Goal: Task Accomplishment & Management: Use online tool/utility

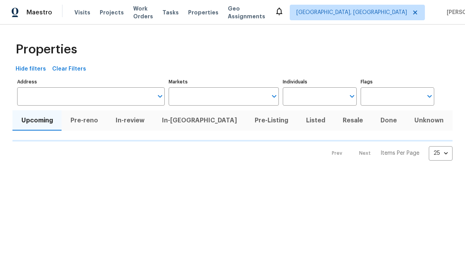
type input "100"
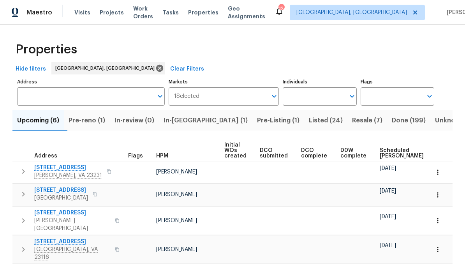
click at [352, 120] on span "Resale (7)" at bounding box center [367, 120] width 30 height 11
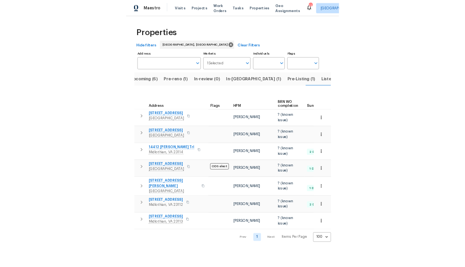
scroll to position [0, 11]
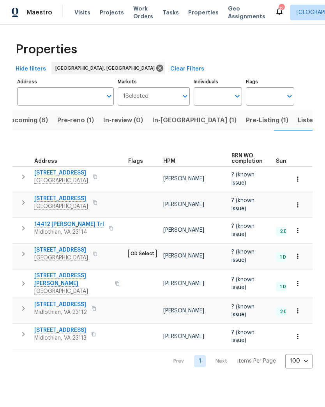
click at [293, 126] on button "Listed (24)" at bounding box center [314, 120] width 43 height 20
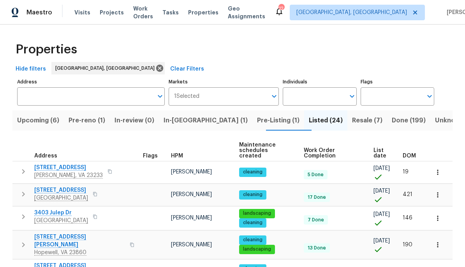
click at [411, 153] on span "DOM" at bounding box center [409, 155] width 13 height 5
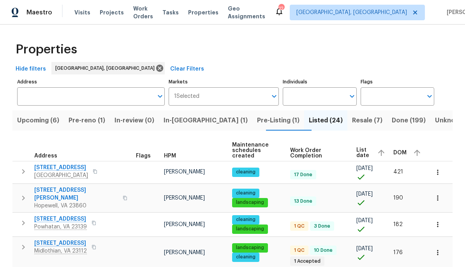
click at [404, 153] on div "DOM" at bounding box center [409, 153] width 30 height 12
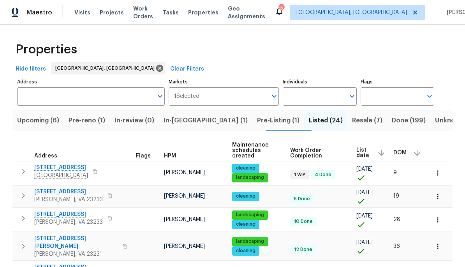
click at [96, 169] on icon "button" at bounding box center [95, 171] width 4 height 4
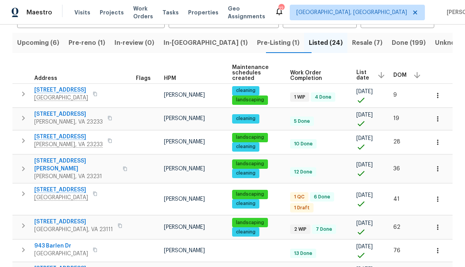
scroll to position [97, 0]
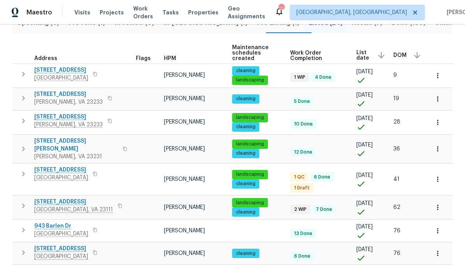
click at [120, 140] on button "button" at bounding box center [124, 149] width 9 height 19
click at [123, 147] on icon "button" at bounding box center [125, 149] width 5 height 5
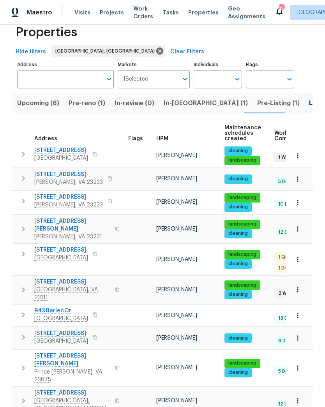
scroll to position [17, 0]
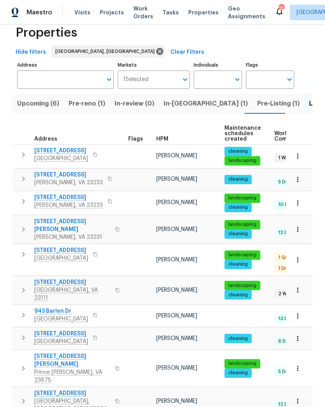
click at [108, 180] on icon "button" at bounding box center [110, 179] width 5 height 5
click at [105, 202] on button "button" at bounding box center [109, 201] width 9 height 11
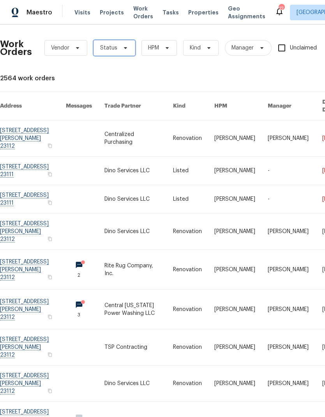
click at [132, 51] on span "Status" at bounding box center [115, 48] width 42 height 16
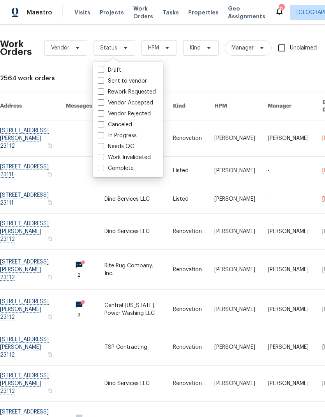
click at [132, 145] on label "Needs QC" at bounding box center [116, 147] width 36 height 8
click at [103, 145] on input "Needs QC" at bounding box center [100, 145] width 5 height 5
checkbox input "true"
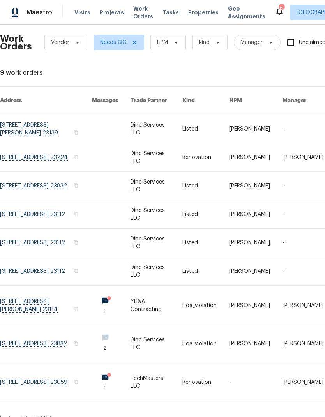
scroll to position [5, 0]
click at [28, 131] on link at bounding box center [46, 129] width 92 height 28
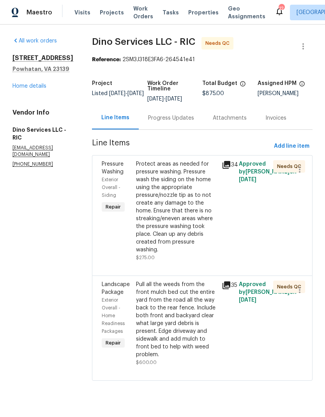
click at [226, 163] on icon at bounding box center [227, 165] width 8 height 8
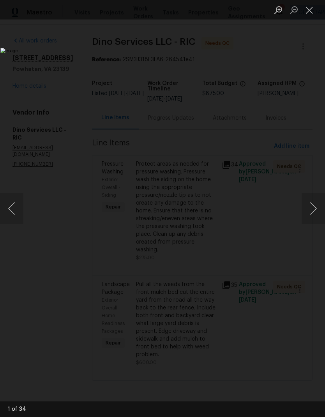
click at [313, 209] on button "Next image" at bounding box center [313, 208] width 23 height 31
click at [314, 203] on button "Next image" at bounding box center [313, 208] width 23 height 31
click at [316, 202] on button "Next image" at bounding box center [313, 208] width 23 height 31
click at [315, 203] on button "Next image" at bounding box center [313, 208] width 23 height 31
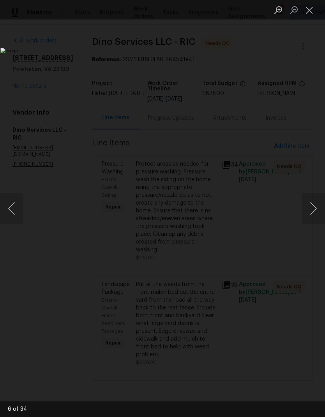
click at [314, 203] on button "Next image" at bounding box center [313, 208] width 23 height 31
click at [313, 204] on button "Next image" at bounding box center [313, 208] width 23 height 31
click at [313, 205] on button "Next image" at bounding box center [313, 208] width 23 height 31
click at [314, 204] on button "Next image" at bounding box center [313, 208] width 23 height 31
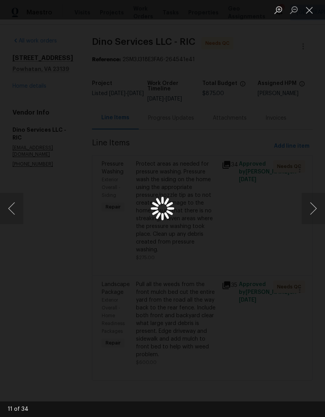
click at [313, 203] on button "Next image" at bounding box center [313, 208] width 23 height 31
click at [315, 202] on button "Next image" at bounding box center [313, 208] width 23 height 31
click at [312, 200] on button "Next image" at bounding box center [313, 208] width 23 height 31
click at [314, 202] on button "Next image" at bounding box center [313, 208] width 23 height 31
click at [314, 203] on button "Next image" at bounding box center [313, 208] width 23 height 31
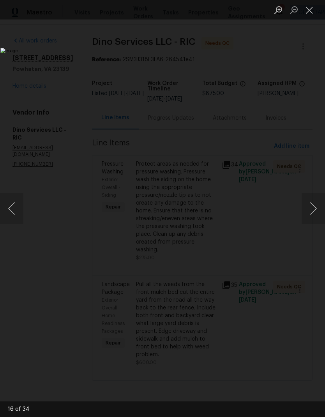
click at [313, 203] on button "Next image" at bounding box center [313, 208] width 23 height 31
click at [314, 203] on button "Next image" at bounding box center [313, 208] width 23 height 31
click at [314, 202] on button "Next image" at bounding box center [313, 208] width 23 height 31
click at [315, 202] on button "Next image" at bounding box center [313, 208] width 23 height 31
click at [314, 202] on button "Next image" at bounding box center [313, 208] width 23 height 31
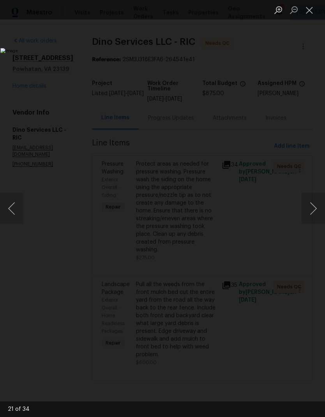
click at [314, 202] on button "Next image" at bounding box center [313, 208] width 23 height 31
click at [315, 202] on button "Next image" at bounding box center [313, 208] width 23 height 31
click at [21, 198] on button "Previous image" at bounding box center [11, 208] width 23 height 31
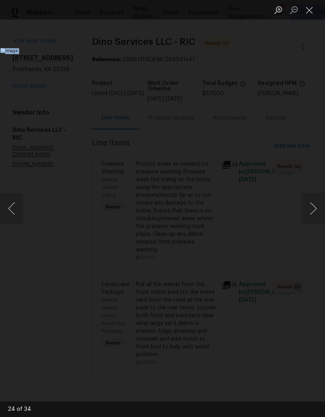
click at [251, 260] on img "Lightbox" at bounding box center [125, 208] width 250 height 321
click at [251, 249] on img "Lightbox" at bounding box center [125, 208] width 250 height 321
click at [310, 16] on button "Close lightbox" at bounding box center [310, 10] width 16 height 14
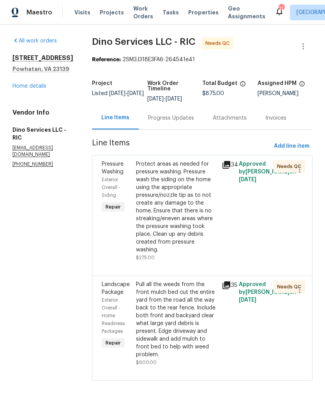
click at [228, 166] on icon at bounding box center [227, 165] width 8 height 8
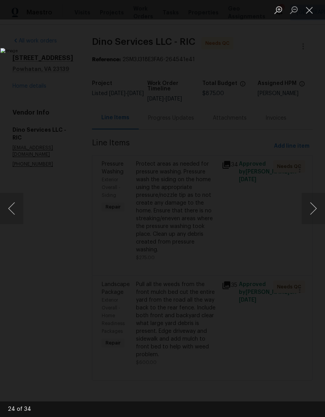
click at [313, 203] on button "Next image" at bounding box center [313, 208] width 23 height 31
click at [315, 205] on button "Next image" at bounding box center [313, 208] width 23 height 31
click at [313, 202] on button "Next image" at bounding box center [313, 208] width 23 height 31
click at [313, 204] on button "Next image" at bounding box center [313, 208] width 23 height 31
click at [314, 204] on button "Next image" at bounding box center [313, 208] width 23 height 31
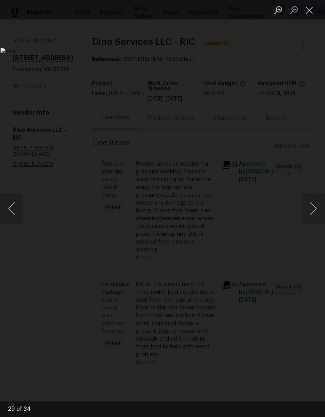
click at [315, 203] on button "Next image" at bounding box center [313, 208] width 23 height 31
click at [314, 203] on button "Next image" at bounding box center [313, 208] width 23 height 31
click at [315, 203] on button "Next image" at bounding box center [313, 208] width 23 height 31
click at [315, 204] on button "Next image" at bounding box center [313, 208] width 23 height 31
click at [314, 205] on button "Next image" at bounding box center [313, 208] width 23 height 31
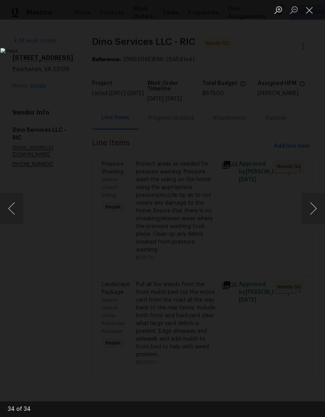
click at [314, 204] on button "Next image" at bounding box center [313, 208] width 23 height 31
click at [315, 204] on button "Next image" at bounding box center [313, 208] width 23 height 31
click at [315, 205] on button "Next image" at bounding box center [313, 208] width 23 height 31
click at [313, 205] on button "Next image" at bounding box center [313, 208] width 23 height 31
click at [315, 205] on button "Next image" at bounding box center [313, 208] width 23 height 31
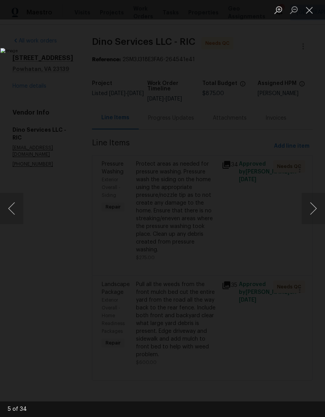
click at [315, 205] on button "Next image" at bounding box center [313, 208] width 23 height 31
click at [311, 12] on button "Close lightbox" at bounding box center [310, 10] width 16 height 14
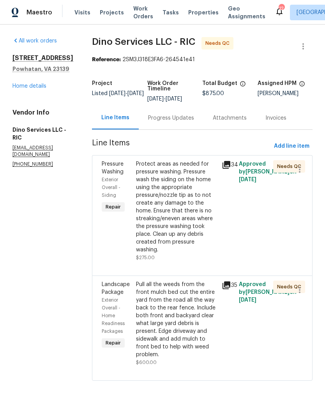
click at [228, 281] on icon at bounding box center [227, 285] width 8 height 8
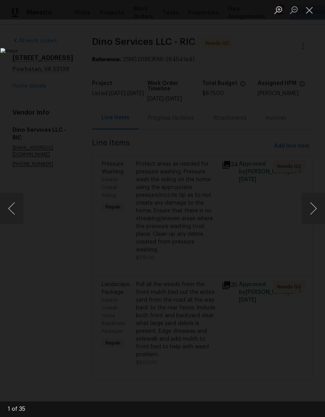
click at [316, 212] on button "Next image" at bounding box center [313, 208] width 23 height 31
click at [315, 210] on button "Next image" at bounding box center [313, 208] width 23 height 31
click at [314, 210] on button "Next image" at bounding box center [313, 208] width 23 height 31
click at [313, 208] on button "Next image" at bounding box center [313, 208] width 23 height 31
click at [313, 209] on button "Next image" at bounding box center [313, 208] width 23 height 31
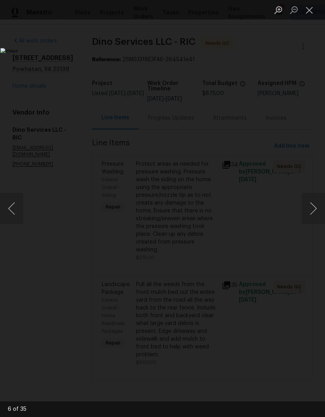
click at [312, 209] on button "Next image" at bounding box center [313, 208] width 23 height 31
click at [312, 208] on button "Next image" at bounding box center [313, 208] width 23 height 31
click at [312, 209] on button "Next image" at bounding box center [313, 208] width 23 height 31
click at [311, 209] on button "Next image" at bounding box center [313, 208] width 23 height 31
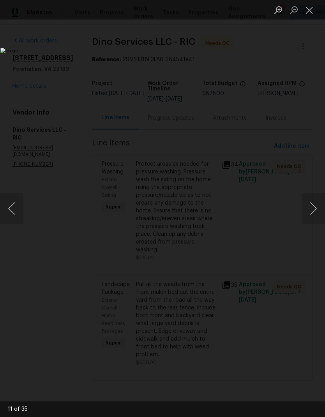
click at [311, 209] on button "Next image" at bounding box center [313, 208] width 23 height 31
click at [312, 208] on button "Next image" at bounding box center [313, 208] width 23 height 31
click at [309, 9] on button "Close lightbox" at bounding box center [310, 10] width 16 height 14
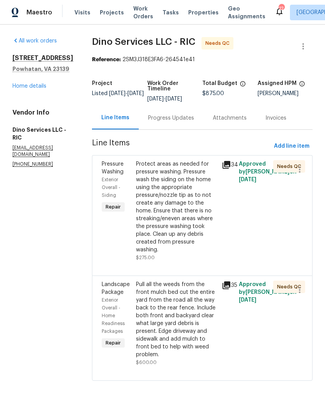
click at [184, 209] on div "Protect areas as needed for pressure washing. Pressure wash the siding on the h…" at bounding box center [176, 207] width 81 height 94
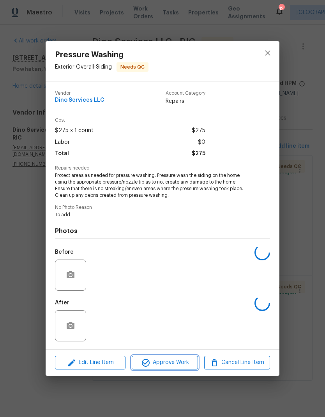
click at [184, 367] on span "Approve Work" at bounding box center [164, 363] width 61 height 10
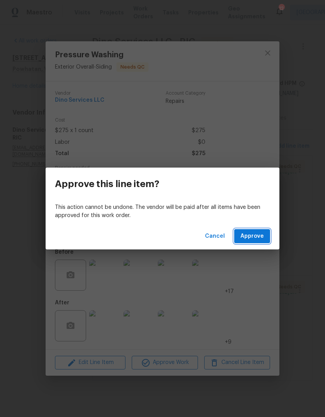
click at [265, 237] on button "Approve" at bounding box center [252, 236] width 36 height 14
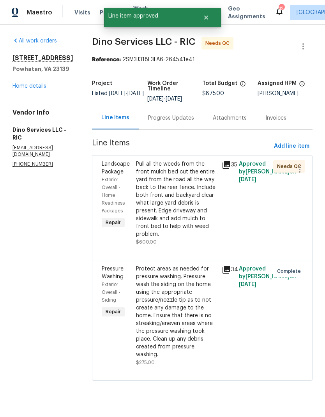
click at [199, 217] on div "Pull all the weeds from the front mulch bed cut the entire yard from the road a…" at bounding box center [176, 199] width 81 height 78
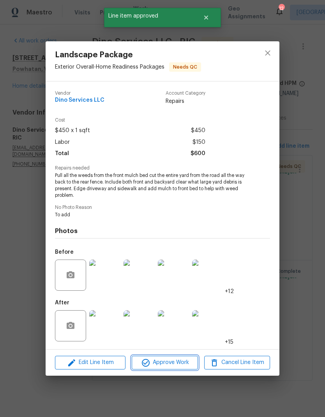
click at [194, 362] on span "Approve Work" at bounding box center [164, 363] width 61 height 10
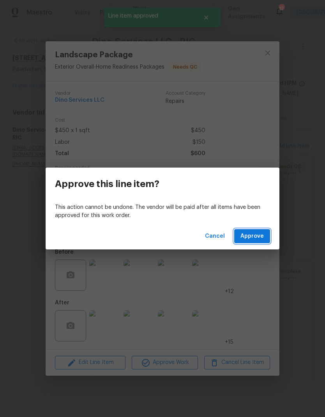
click at [262, 236] on span "Approve" at bounding box center [251, 237] width 23 height 10
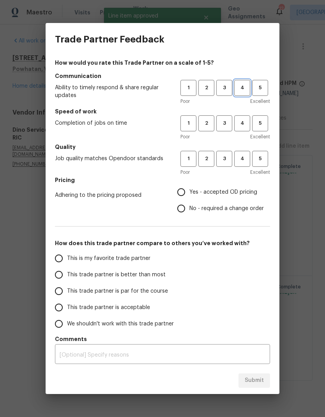
click at [246, 89] on span "4" at bounding box center [242, 87] width 14 height 9
click at [248, 124] on span "4" at bounding box center [242, 123] width 14 height 9
click at [268, 161] on button "5" at bounding box center [260, 159] width 16 height 16
click at [246, 193] on span "Yes - accepted OD pricing" at bounding box center [223, 192] width 68 height 8
click at [189, 193] on input "Yes - accepted OD pricing" at bounding box center [181, 192] width 16 height 16
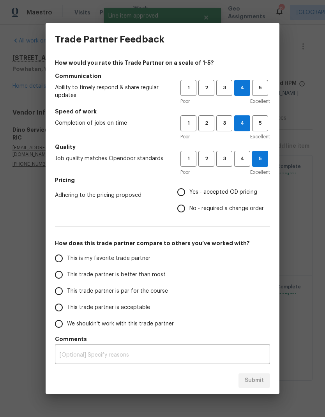
radio input "true"
click at [60, 275] on input "This trade partner is better than most" at bounding box center [59, 275] width 16 height 16
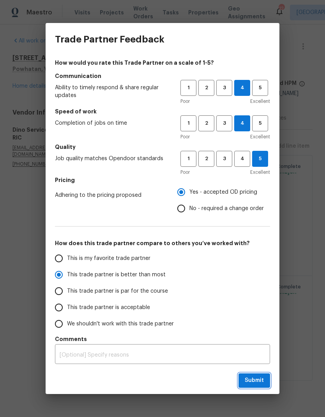
click at [265, 379] on button "Submit" at bounding box center [255, 380] width 32 height 14
radio input "true"
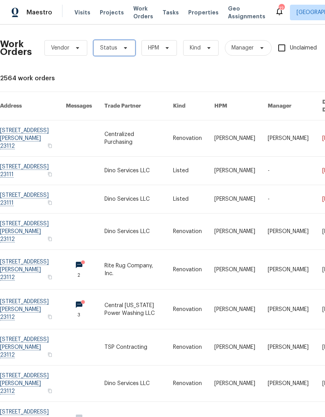
click at [117, 51] on span "Status" at bounding box center [115, 48] width 42 height 16
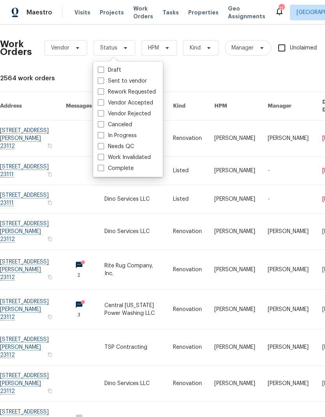
click at [136, 145] on div "Needs QC" at bounding box center [127, 146] width 65 height 11
click at [106, 146] on label "Needs QC" at bounding box center [116, 147] width 36 height 8
click at [103, 146] on input "Needs QC" at bounding box center [100, 145] width 5 height 5
checkbox input "true"
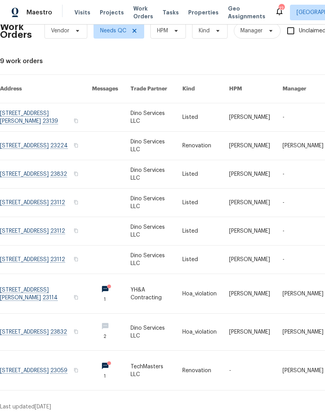
scroll to position [17, 0]
click at [18, 147] on link at bounding box center [46, 146] width 92 height 28
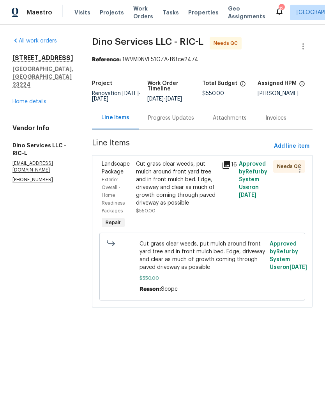
click at [222, 168] on icon at bounding box center [226, 164] width 9 height 9
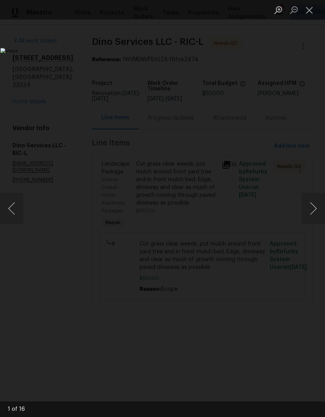
click at [311, 209] on button "Next image" at bounding box center [313, 208] width 23 height 31
click at [309, 210] on button "Next image" at bounding box center [313, 208] width 23 height 31
click at [308, 9] on button "Close lightbox" at bounding box center [310, 10] width 16 height 14
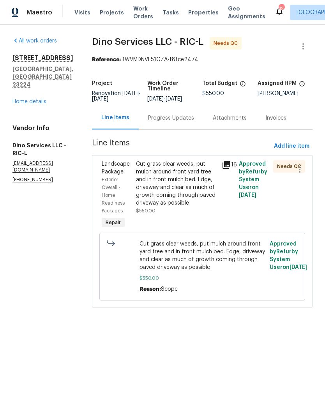
click at [184, 189] on div "Cut grass clear weeds, put mulch around front yard tree and in front mulch bed.…" at bounding box center [176, 183] width 81 height 47
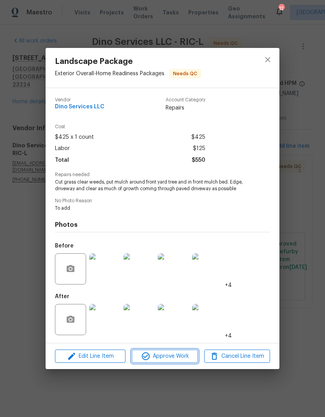
click at [182, 354] on span "Approve Work" at bounding box center [164, 357] width 61 height 10
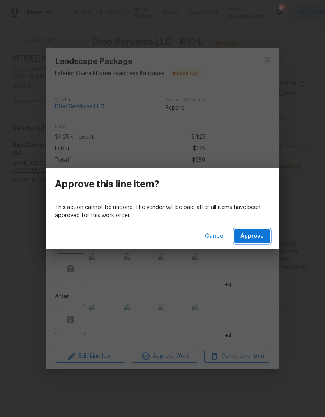
click at [265, 235] on button "Approve" at bounding box center [252, 236] width 36 height 14
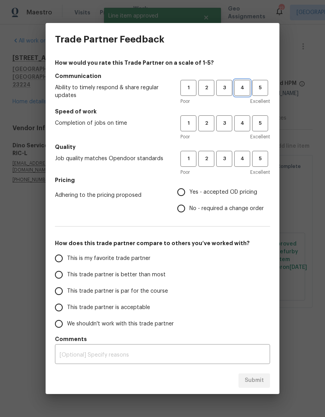
click at [244, 85] on span "4" at bounding box center [242, 87] width 14 height 9
click at [242, 118] on button "4" at bounding box center [242, 123] width 16 height 16
click at [241, 155] on span "4" at bounding box center [242, 158] width 14 height 9
click at [228, 195] on span "Yes - accepted OD pricing" at bounding box center [223, 192] width 68 height 8
click at [189, 195] on input "Yes - accepted OD pricing" at bounding box center [181, 192] width 16 height 16
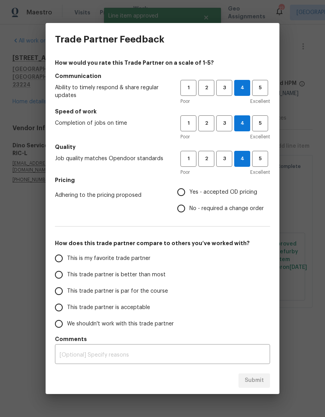
radio input "true"
click at [58, 272] on input "This trade partner is better than most" at bounding box center [59, 275] width 16 height 16
click at [261, 378] on span "Submit" at bounding box center [254, 381] width 19 height 10
radio input "true"
radio input "false"
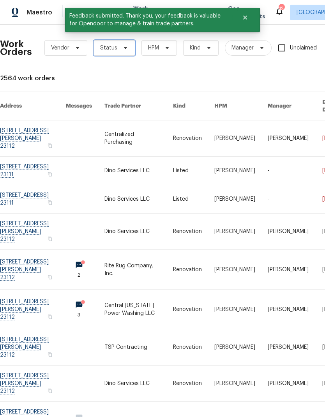
click at [106, 45] on span "Status" at bounding box center [108, 48] width 17 height 8
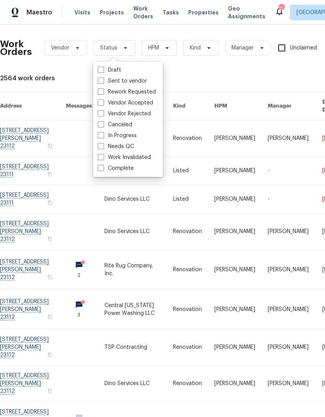
click at [95, 147] on div "Draft Sent to vendor Rework Requested Vendor Accepted Vendor Rejected Canceled …" at bounding box center [128, 119] width 70 height 115
click at [106, 147] on label "Needs QC" at bounding box center [116, 147] width 36 height 8
click at [103, 147] on input "Needs QC" at bounding box center [100, 145] width 5 height 5
checkbox input "true"
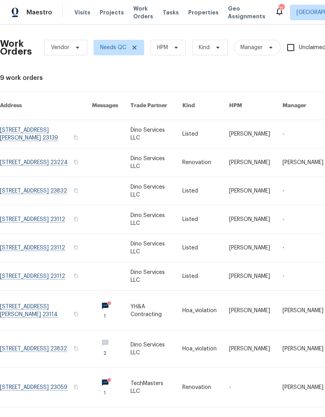
scroll to position [0, 0]
click at [24, 187] on link at bounding box center [46, 191] width 92 height 28
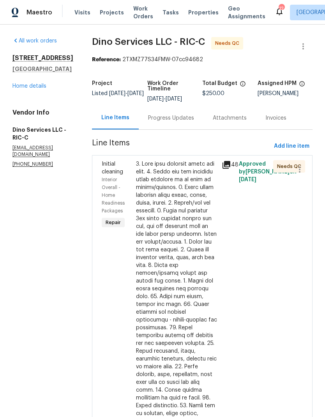
click at [229, 160] on icon at bounding box center [226, 164] width 9 height 9
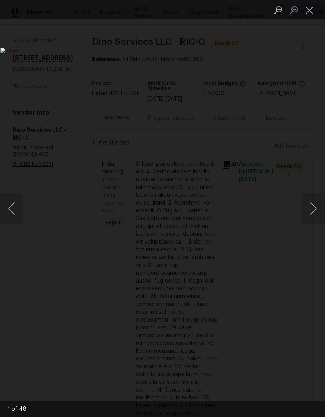
click at [308, 206] on button "Next image" at bounding box center [313, 208] width 23 height 31
click at [309, 211] on button "Next image" at bounding box center [313, 208] width 23 height 31
click at [310, 207] on button "Next image" at bounding box center [313, 208] width 23 height 31
click at [311, 205] on button "Next image" at bounding box center [313, 208] width 23 height 31
click at [312, 203] on button "Next image" at bounding box center [313, 208] width 23 height 31
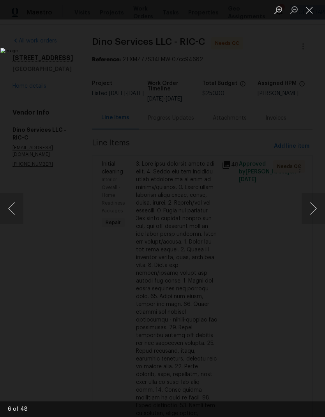
click at [313, 203] on button "Next image" at bounding box center [313, 208] width 23 height 31
click at [313, 200] on button "Next image" at bounding box center [313, 208] width 23 height 31
click at [314, 200] on button "Next image" at bounding box center [313, 208] width 23 height 31
click at [315, 199] on button "Next image" at bounding box center [313, 208] width 23 height 31
click at [315, 198] on button "Next image" at bounding box center [313, 208] width 23 height 31
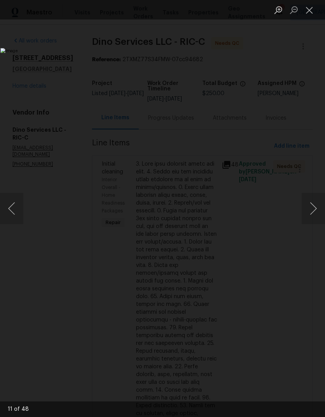
click at [315, 198] on button "Next image" at bounding box center [313, 208] width 23 height 31
click at [315, 197] on button "Next image" at bounding box center [313, 208] width 23 height 31
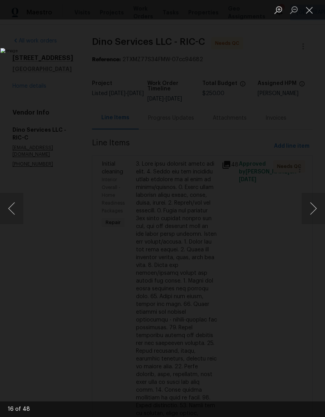
click at [315, 197] on button "Next image" at bounding box center [313, 208] width 23 height 31
click at [311, 205] on button "Next image" at bounding box center [313, 208] width 23 height 31
click at [310, 204] on button "Next image" at bounding box center [313, 208] width 23 height 31
click at [309, 201] on button "Next image" at bounding box center [313, 208] width 23 height 31
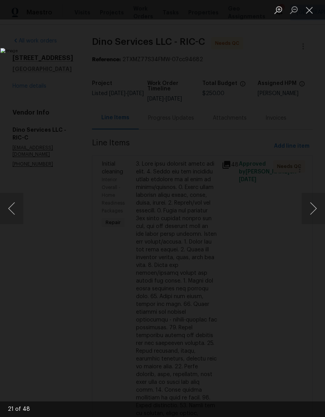
click at [314, 203] on button "Next image" at bounding box center [313, 208] width 23 height 31
click at [313, 203] on button "Next image" at bounding box center [313, 208] width 23 height 31
click at [312, 203] on button "Next image" at bounding box center [313, 208] width 23 height 31
click at [313, 202] on button "Next image" at bounding box center [313, 208] width 23 height 31
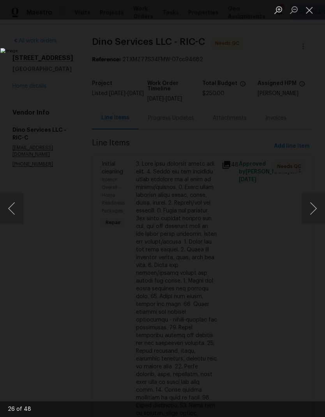
click at [312, 202] on button "Next image" at bounding box center [313, 208] width 23 height 31
click at [311, 203] on button "Next image" at bounding box center [313, 208] width 23 height 31
click at [311, 202] on button "Next image" at bounding box center [313, 208] width 23 height 31
click at [312, 202] on button "Next image" at bounding box center [313, 208] width 23 height 31
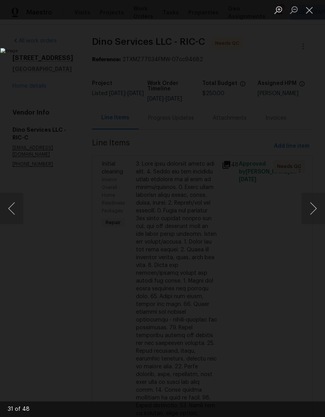
click at [311, 202] on button "Next image" at bounding box center [313, 208] width 23 height 31
click at [312, 202] on button "Next image" at bounding box center [313, 208] width 23 height 31
click at [312, 201] on button "Next image" at bounding box center [313, 208] width 23 height 31
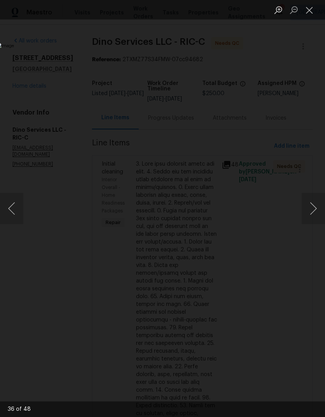
click at [312, 200] on button "Next image" at bounding box center [313, 208] width 23 height 31
click at [309, 16] on button "Close lightbox" at bounding box center [310, 10] width 16 height 14
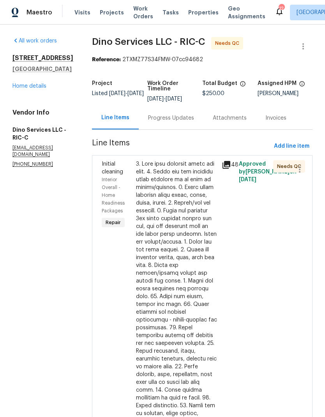
click at [173, 249] on div at bounding box center [176, 347] width 81 height 374
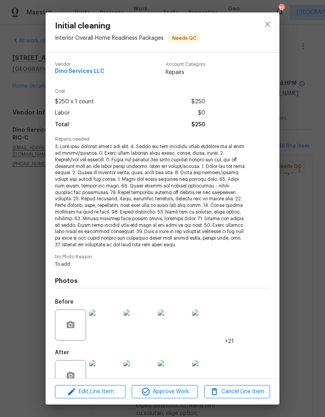
click at [193, 378] on img at bounding box center [207, 375] width 31 height 31
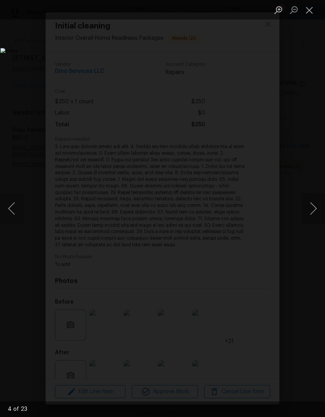
click at [195, 369] on img "Lightbox" at bounding box center [125, 208] width 250 height 321
click at [313, 10] on button "Close lightbox" at bounding box center [310, 10] width 16 height 14
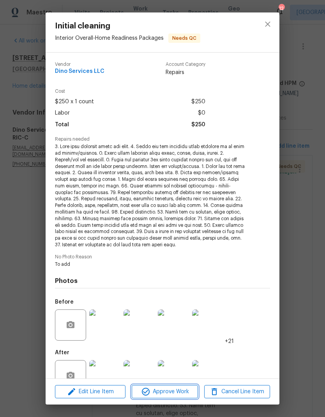
click at [177, 392] on span "Approve Work" at bounding box center [164, 392] width 61 height 10
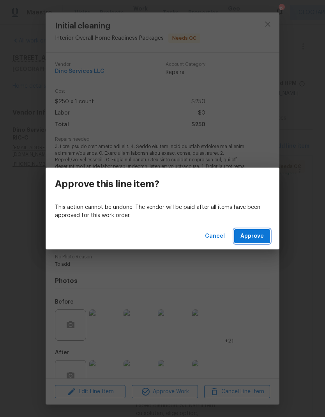
click at [262, 242] on button "Approve" at bounding box center [252, 236] width 36 height 14
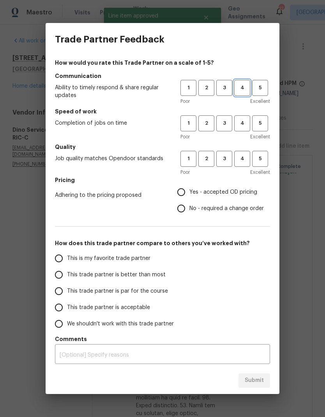
click at [247, 85] on span "4" at bounding box center [242, 87] width 14 height 9
click at [246, 126] on span "4" at bounding box center [242, 123] width 14 height 9
click at [230, 161] on span "3" at bounding box center [224, 158] width 14 height 9
click at [224, 196] on label "Yes - accepted OD pricing" at bounding box center [218, 192] width 91 height 16
click at [189, 196] on input "Yes - accepted OD pricing" at bounding box center [181, 192] width 16 height 16
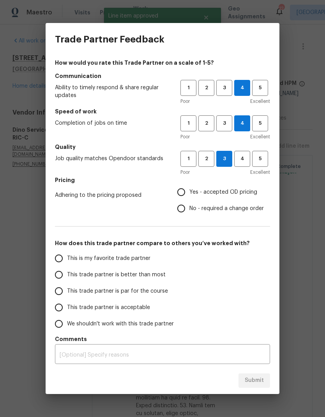
radio input "true"
click at [154, 277] on span "This trade partner is better than most" at bounding box center [116, 275] width 99 height 8
click at [67, 277] on input "This trade partner is better than most" at bounding box center [59, 275] width 16 height 16
click at [263, 378] on span "Submit" at bounding box center [254, 381] width 19 height 10
radio input "true"
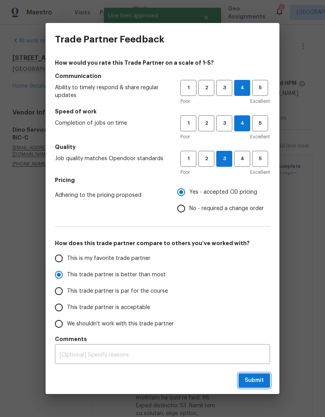
radio input "false"
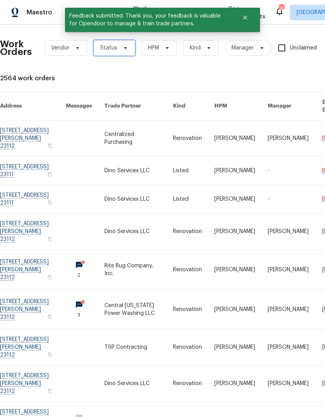
click at [108, 51] on span "Status" at bounding box center [108, 48] width 17 height 8
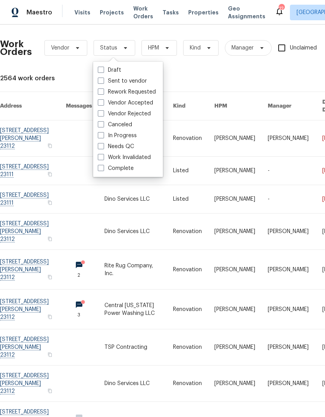
click at [101, 147] on span at bounding box center [101, 146] width 6 height 6
click at [101, 147] on input "Needs QC" at bounding box center [100, 145] width 5 height 5
checkbox input "true"
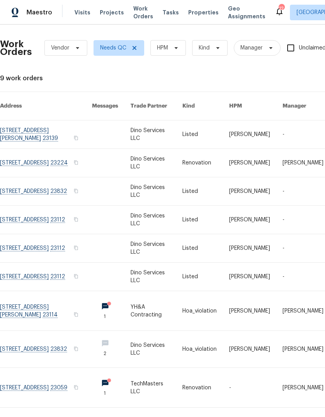
click at [22, 223] on link at bounding box center [46, 220] width 92 height 28
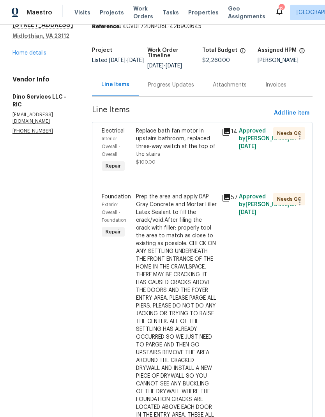
scroll to position [34, 0]
click at [229, 197] on icon at bounding box center [226, 197] width 9 height 9
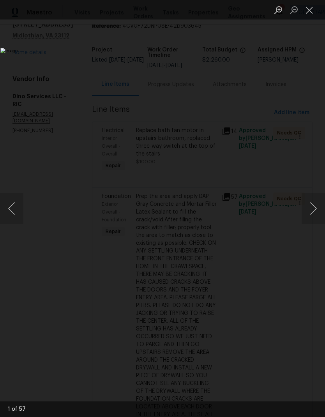
click at [311, 209] on button "Next image" at bounding box center [313, 208] width 23 height 31
click at [312, 208] on button "Next image" at bounding box center [313, 208] width 23 height 31
click at [310, 208] on button "Next image" at bounding box center [313, 208] width 23 height 31
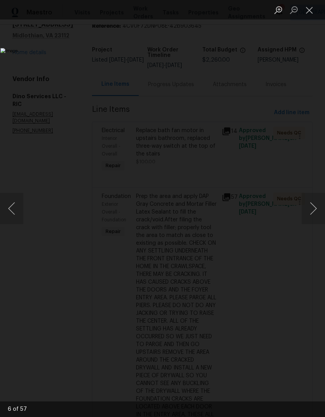
click at [309, 208] on button "Next image" at bounding box center [313, 208] width 23 height 31
click at [308, 209] on button "Next image" at bounding box center [313, 208] width 23 height 31
click at [309, 208] on button "Next image" at bounding box center [313, 208] width 23 height 31
click at [310, 207] on button "Next image" at bounding box center [313, 208] width 23 height 31
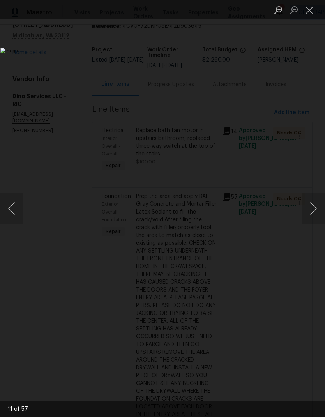
click at [310, 207] on button "Next image" at bounding box center [313, 208] width 23 height 31
click at [310, 206] on button "Next image" at bounding box center [313, 208] width 23 height 31
click at [309, 207] on button "Next image" at bounding box center [313, 208] width 23 height 31
click at [309, 16] on button "Close lightbox" at bounding box center [310, 10] width 16 height 14
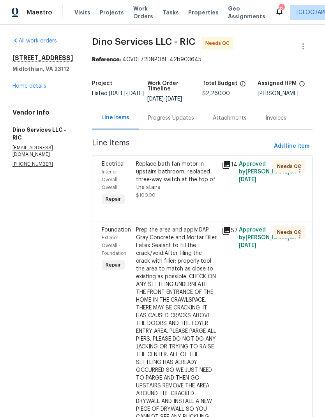
scroll to position [0, 0]
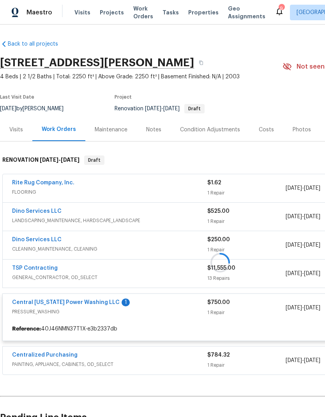
click at [103, 301] on div at bounding box center [220, 263] width 440 height 230
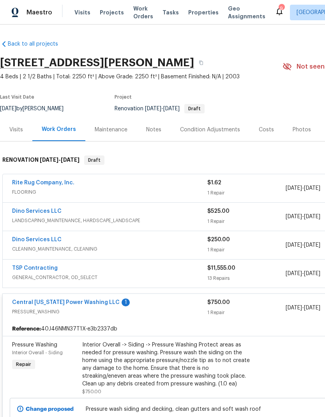
click at [95, 302] on link "Central [US_STATE] Power Washing LLC" at bounding box center [66, 302] width 108 height 5
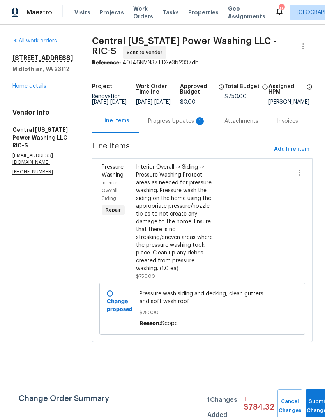
click at [164, 125] on div "Progress Updates 1" at bounding box center [177, 121] width 58 height 8
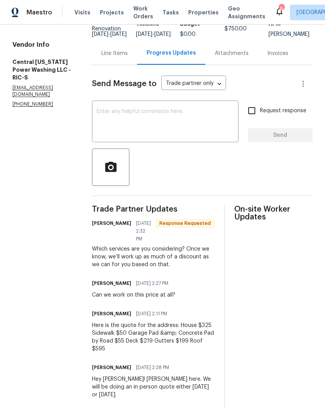
scroll to position [68, 0]
click at [214, 127] on textarea at bounding box center [165, 121] width 137 height 27
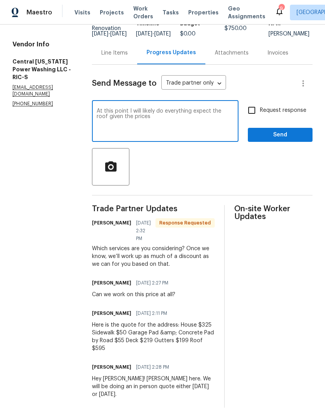
type textarea "At this point I will likely do everything expect the roof given the prices"
click at [257, 117] on input "Request response" at bounding box center [252, 110] width 16 height 16
checkbox input "true"
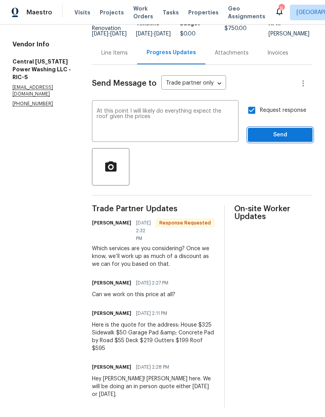
click at [279, 138] on span "Send" at bounding box center [280, 135] width 52 height 10
